Goal: Find specific page/section: Find specific page/section

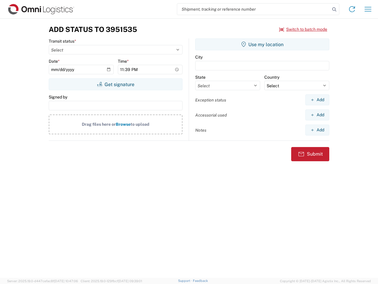
click at [254, 9] on input "search" at bounding box center [253, 9] width 153 height 11
click at [335, 9] on icon at bounding box center [334, 9] width 8 height 8
click at [352, 9] on icon at bounding box center [352, 8] width 9 height 9
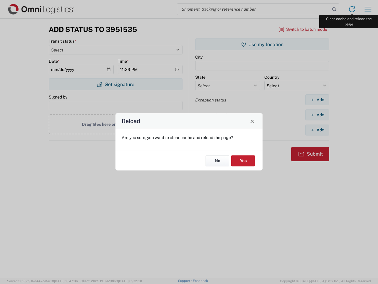
click at [368, 9] on div "Reload Are you sure, you want to clear cache and reload the page? No Yes" at bounding box center [189, 142] width 378 height 284
click at [303, 29] on div "Reload Are you sure, you want to clear cache and reload the page? No Yes" at bounding box center [189, 142] width 378 height 284
click at [116, 84] on div "Reload Are you sure, you want to clear cache and reload the page? No Yes" at bounding box center [189, 142] width 378 height 284
click at [262, 44] on div "Reload Are you sure, you want to clear cache and reload the page? No Yes" at bounding box center [189, 142] width 378 height 284
click at [317, 100] on div "Reload Are you sure, you want to clear cache and reload the page? No Yes" at bounding box center [189, 142] width 378 height 284
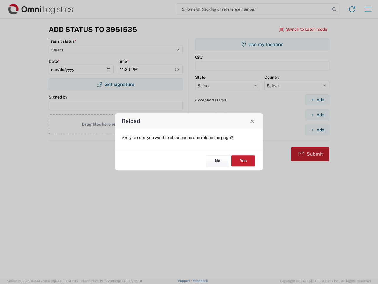
click at [317, 115] on div "Reload Are you sure, you want to clear cache and reload the page? No Yes" at bounding box center [189, 142] width 378 height 284
click at [317, 130] on div "Reload Are you sure, you want to clear cache and reload the page? No Yes" at bounding box center [189, 142] width 378 height 284
